Goal: Task Accomplishment & Management: Use online tool/utility

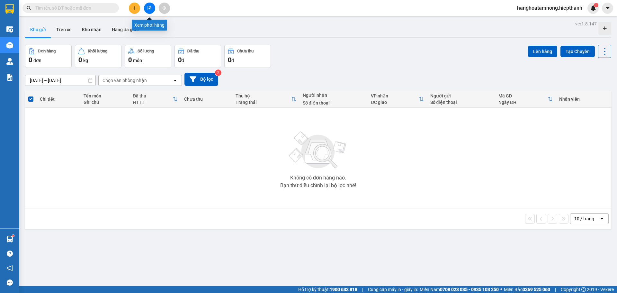
click at [152, 8] on button at bounding box center [149, 8] width 11 height 11
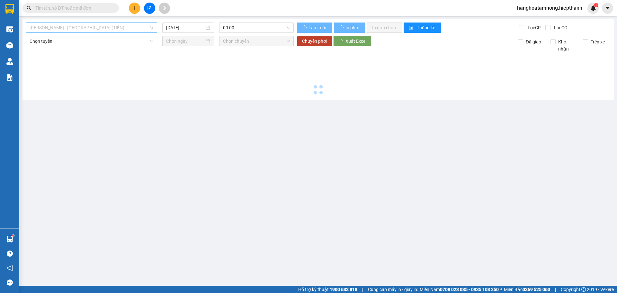
click at [113, 29] on span "[PERSON_NAME] - [GEOGRAPHIC_DATA] (TIỀN)" at bounding box center [92, 28] width 124 height 10
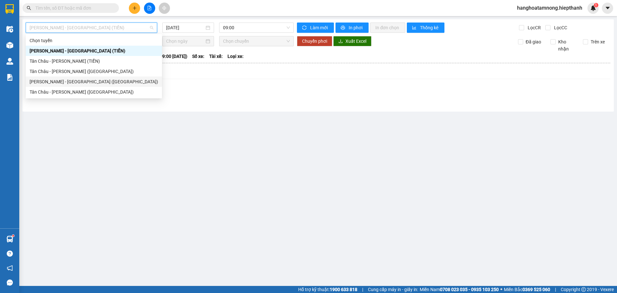
click at [105, 80] on div "[PERSON_NAME] - [GEOGRAPHIC_DATA] ([GEOGRAPHIC_DATA])" at bounding box center [94, 81] width 129 height 7
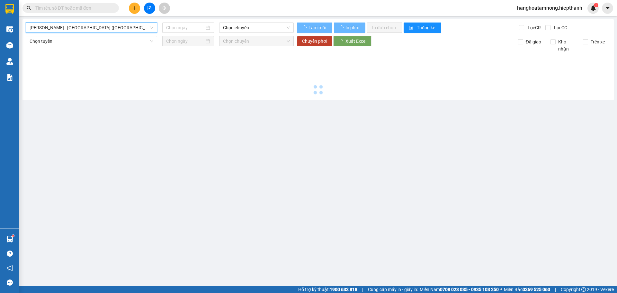
type input "[DATE]"
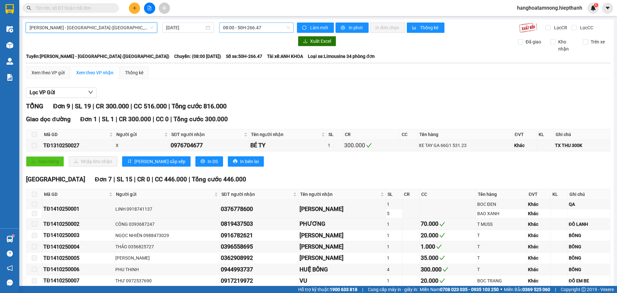
click at [238, 26] on span "08:00 - 50H-266.47" at bounding box center [256, 28] width 67 height 10
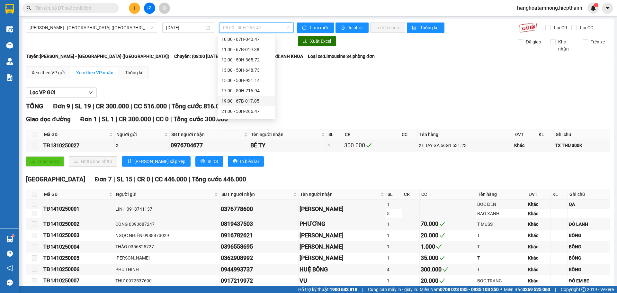
scroll to position [41, 0]
click at [236, 82] on div "17:00 - 50H-716.94" at bounding box center [246, 81] width 50 height 7
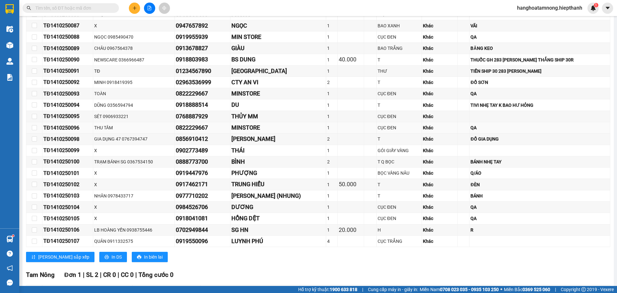
scroll to position [279, 0]
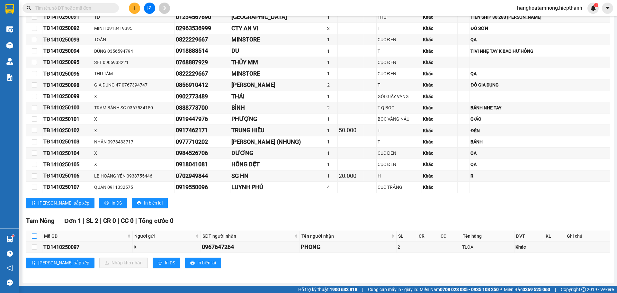
click at [32, 239] on label at bounding box center [34, 235] width 5 height 7
click at [32, 238] on input "checkbox" at bounding box center [34, 235] width 5 height 5
checkbox input "true"
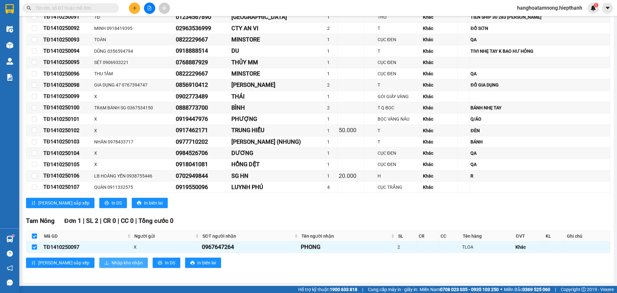
click at [111, 264] on span "Nhập kho nhận" at bounding box center [126, 262] width 31 height 7
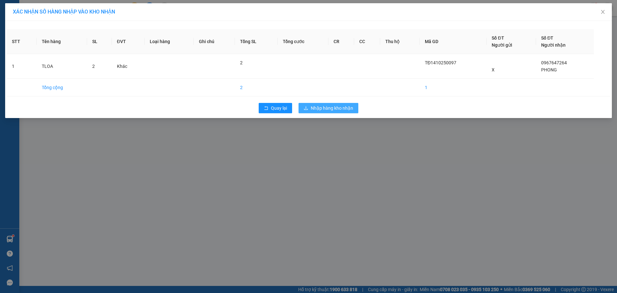
click at [337, 113] on button "Nhập hàng kho nhận" at bounding box center [328, 108] width 60 height 10
